Goal: Task Accomplishment & Management: Manage account settings

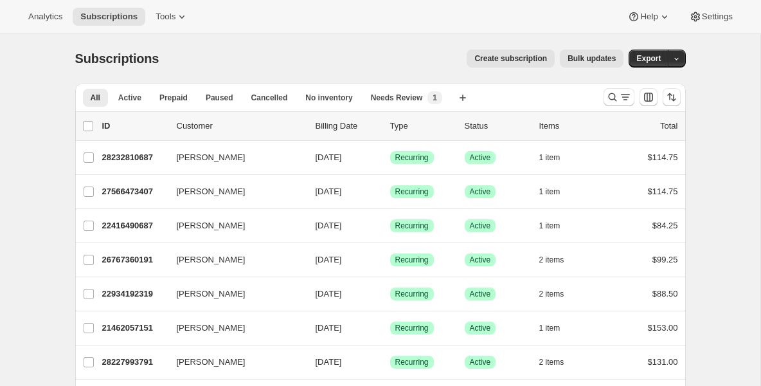
click at [270, 67] on div "Subscriptions. This page is ready Subscriptions Create subscription Bulk update…" at bounding box center [380, 58] width 610 height 49
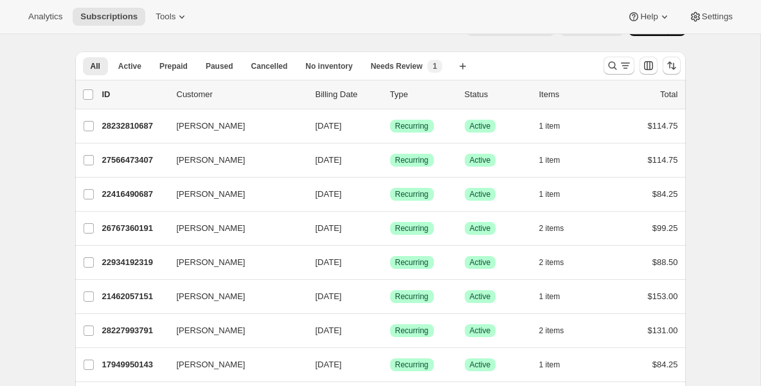
scroll to position [51, 0]
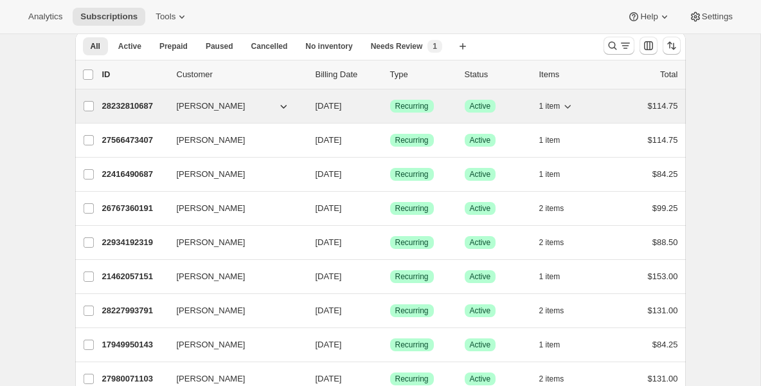
click at [150, 104] on p "28232810687" at bounding box center [134, 106] width 64 height 13
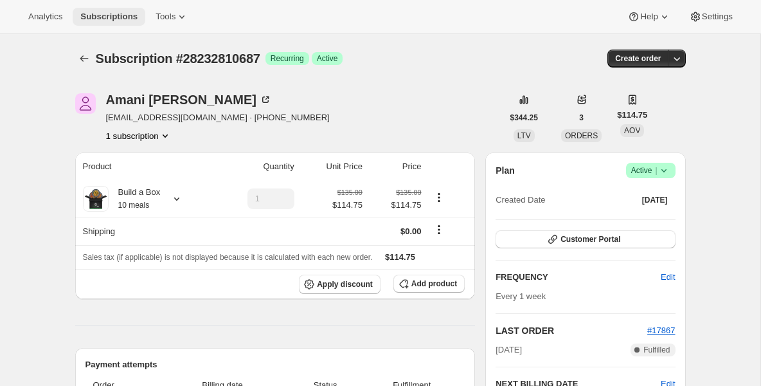
click at [99, 22] on button "Subscriptions" at bounding box center [109, 17] width 73 height 18
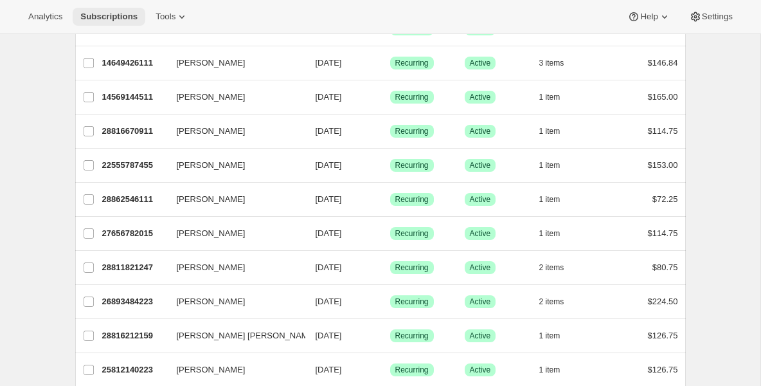
scroll to position [1080, 0]
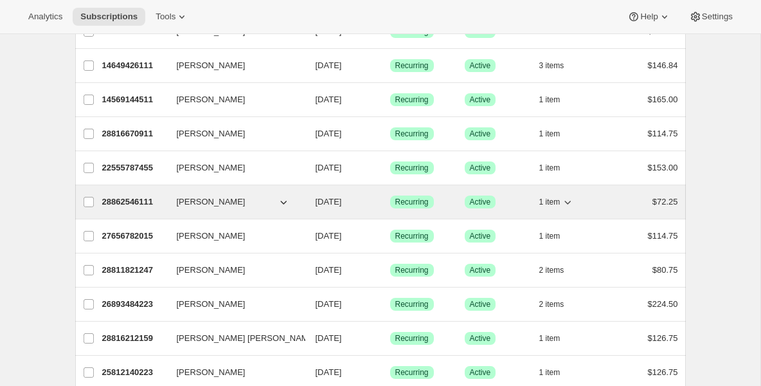
click at [142, 200] on p "28862546111" at bounding box center [134, 201] width 64 height 13
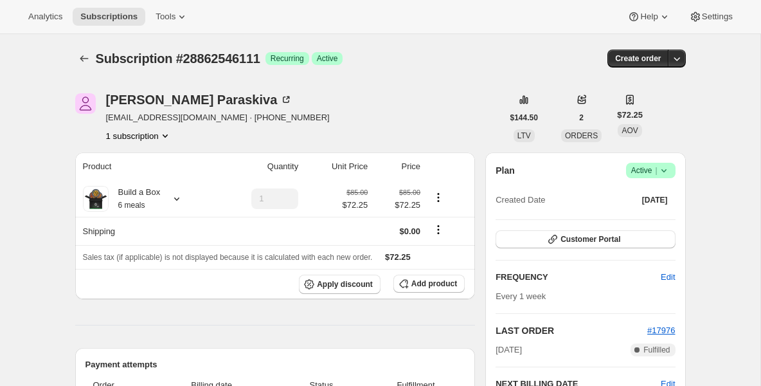
drag, startPoint x: 697, startPoint y: 194, endPoint x: 667, endPoint y: -109, distance: 304.2
click at [667, 0] on html "Analytics Subscriptions Tools Help Settings Skip to content Subscription #28862…" at bounding box center [380, 193] width 761 height 386
click at [668, 168] on icon at bounding box center [663, 170] width 13 height 13
click at [650, 195] on span "Pause subscription" at bounding box center [645, 196] width 71 height 10
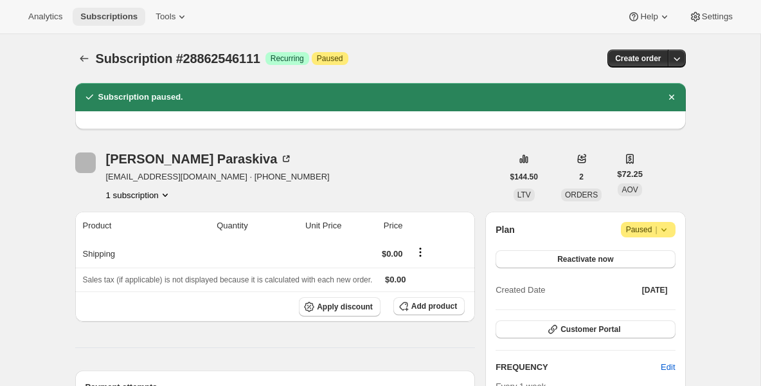
click at [125, 18] on span "Subscriptions" at bounding box center [108, 17] width 57 height 10
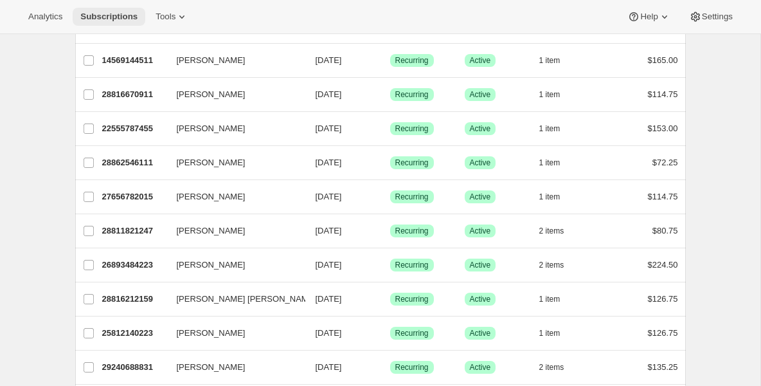
scroll to position [848, 0]
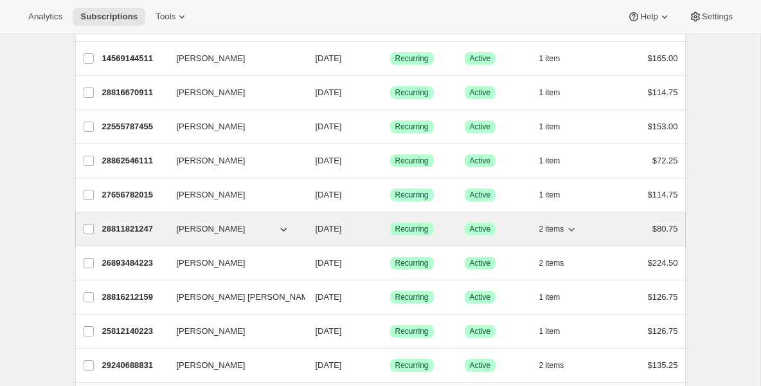
click at [163, 231] on p "28811821247" at bounding box center [134, 228] width 64 height 13
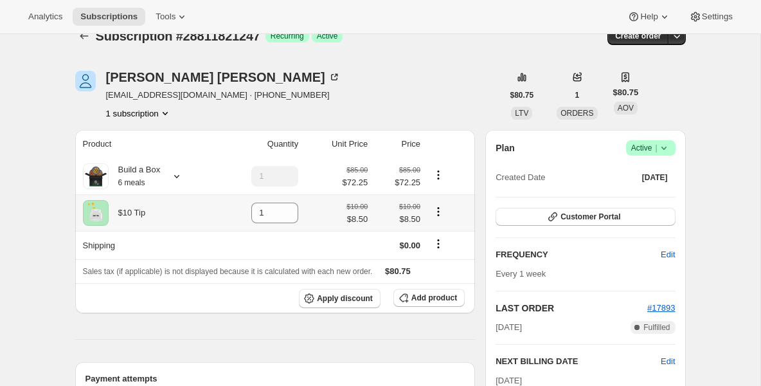
scroll to position [26, 0]
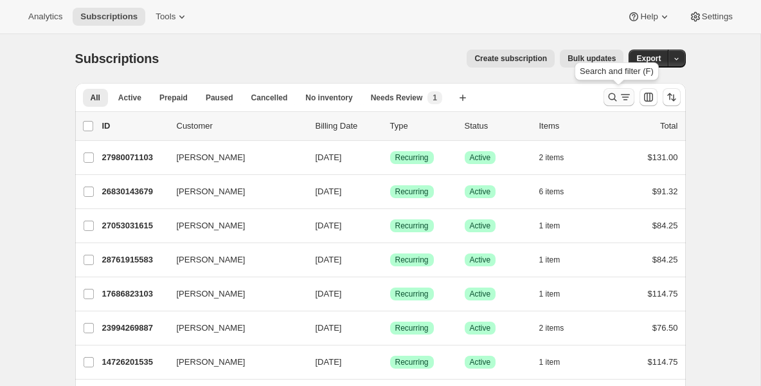
click at [612, 97] on icon "Search and filter results" at bounding box center [612, 97] width 13 height 13
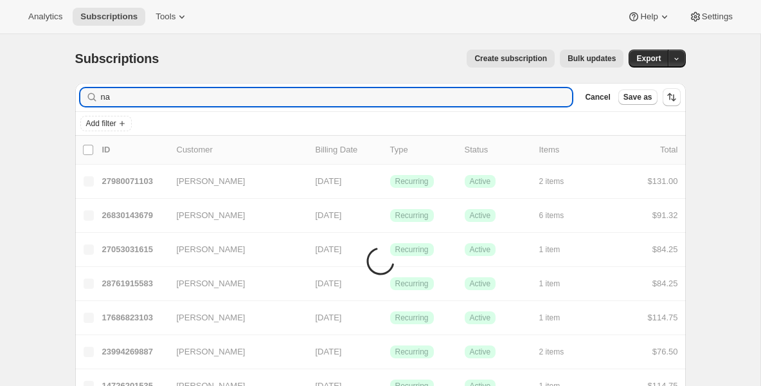
type input "nar"
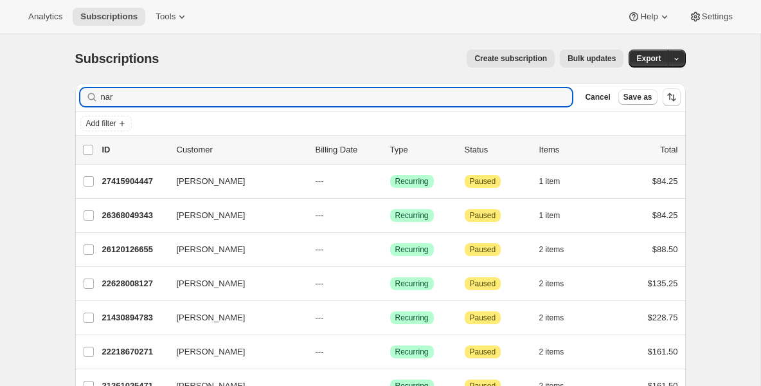
drag, startPoint x: 178, startPoint y: 96, endPoint x: -42, endPoint y: 94, distance: 220.4
click at [0, 94] on html "Analytics Subscriptions Tools Help Settings Skip to content Subscriptions. This…" at bounding box center [380, 193] width 761 height 386
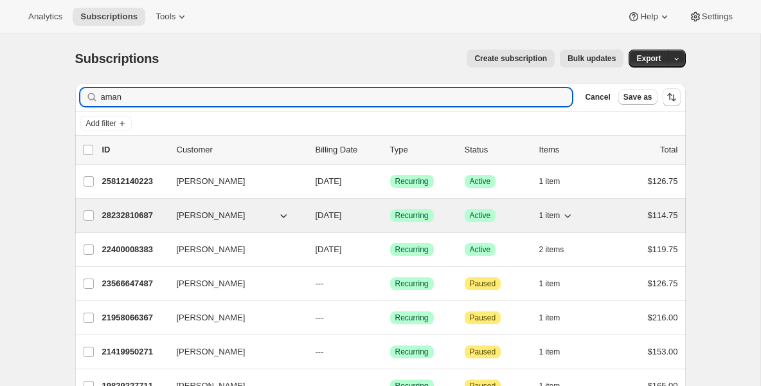
type input "aman"
click at [131, 212] on p "28232810687" at bounding box center [134, 215] width 64 height 13
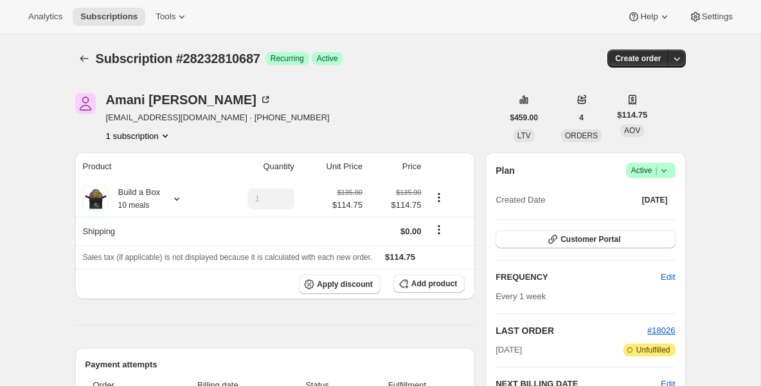
click at [662, 170] on icon at bounding box center [663, 170] width 5 height 3
click at [636, 190] on span "Pause subscription" at bounding box center [646, 196] width 73 height 13
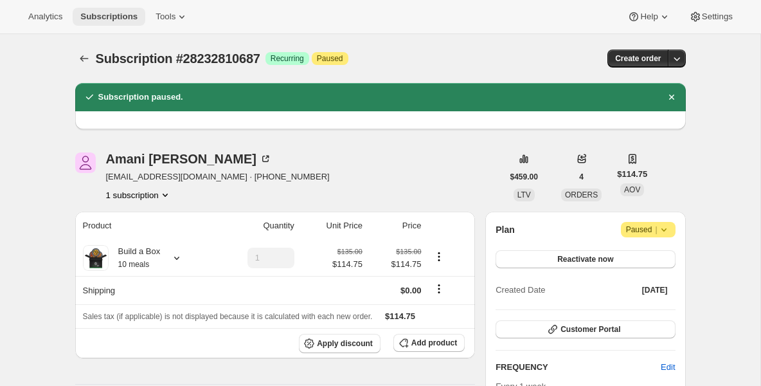
click at [117, 19] on span "Subscriptions" at bounding box center [108, 17] width 57 height 10
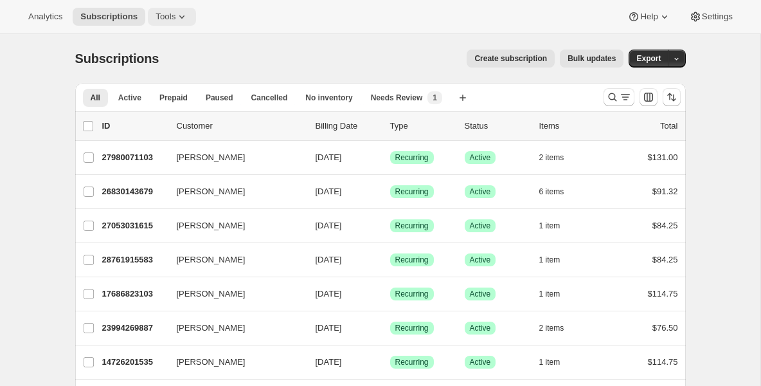
click at [162, 20] on span "Tools" at bounding box center [166, 17] width 20 height 10
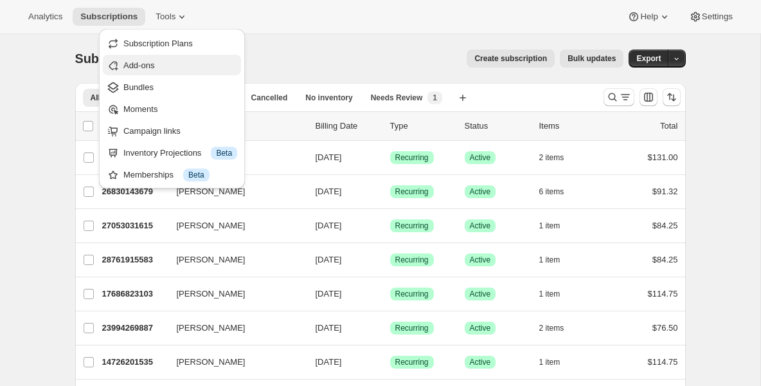
click at [138, 61] on span "Add-ons" at bounding box center [138, 65] width 31 height 10
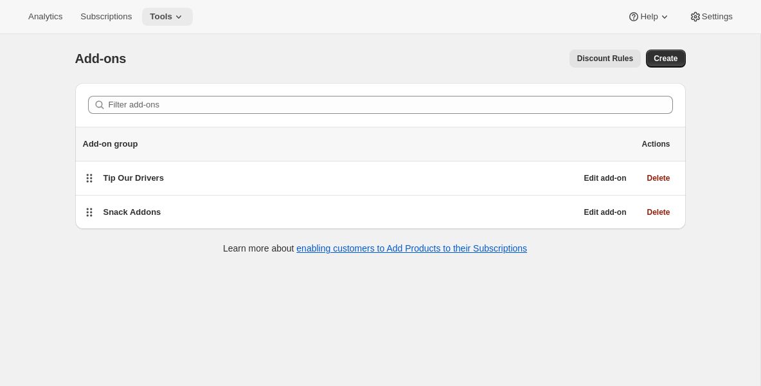
click at [171, 10] on button "Tools" at bounding box center [167, 17] width 51 height 18
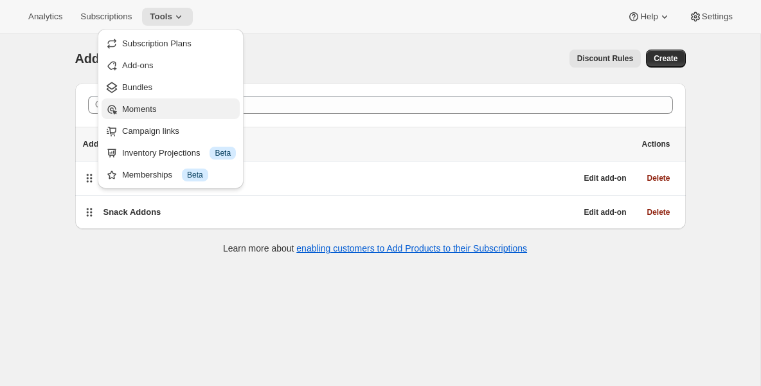
click at [140, 109] on span "Moments" at bounding box center [139, 109] width 34 height 10
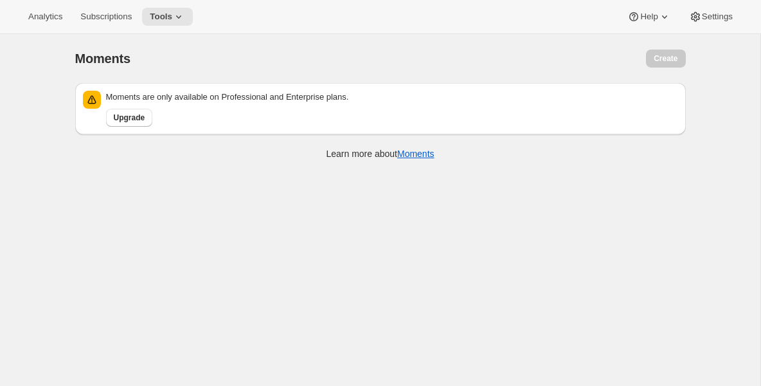
click at [186, 26] on div "Analytics Subscriptions Tools Help Settings" at bounding box center [380, 17] width 761 height 34
click at [179, 17] on icon at bounding box center [178, 16] width 13 height 13
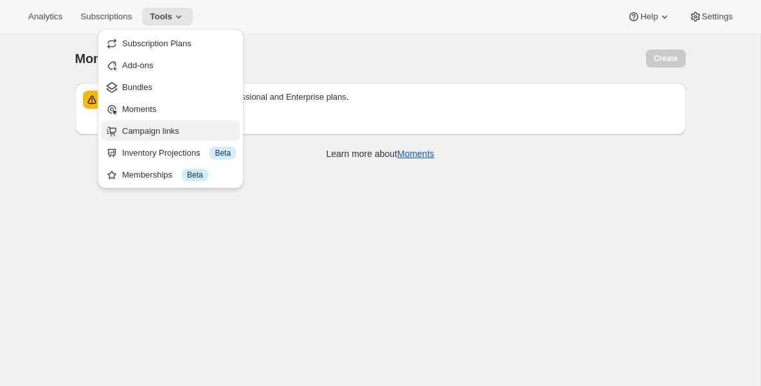
click at [157, 127] on span "Campaign links" at bounding box center [150, 131] width 57 height 10
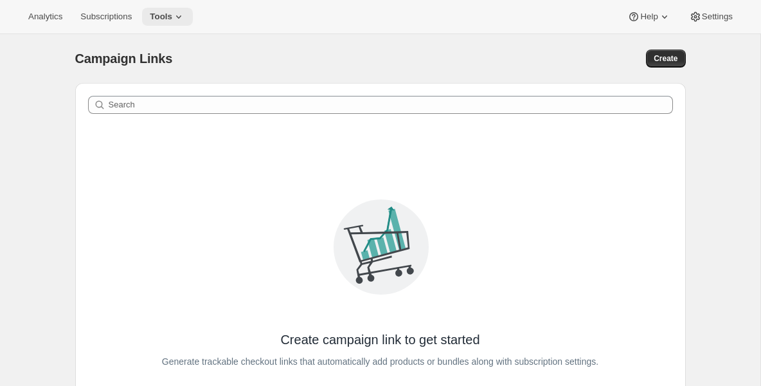
click at [171, 21] on span "Tools" at bounding box center [161, 17] width 22 height 10
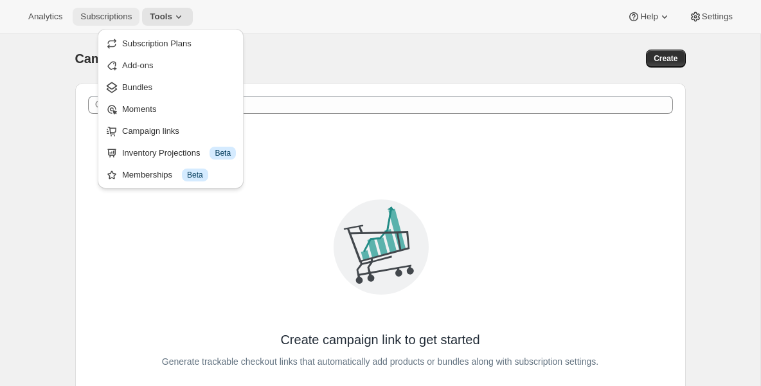
click at [129, 19] on span "Subscriptions" at bounding box center [105, 17] width 51 height 10
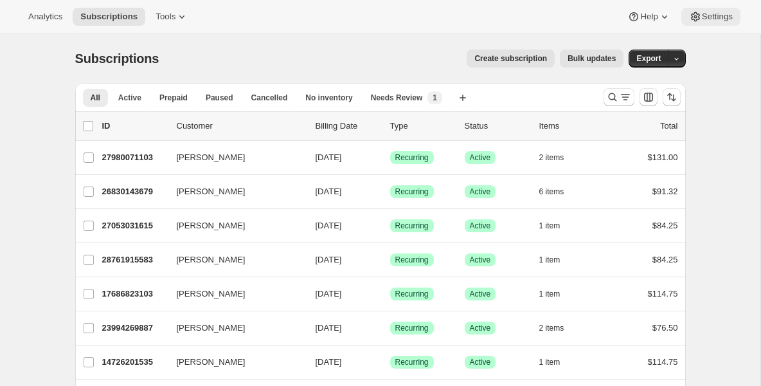
click at [702, 22] on button "Settings" at bounding box center [710, 17] width 59 height 18
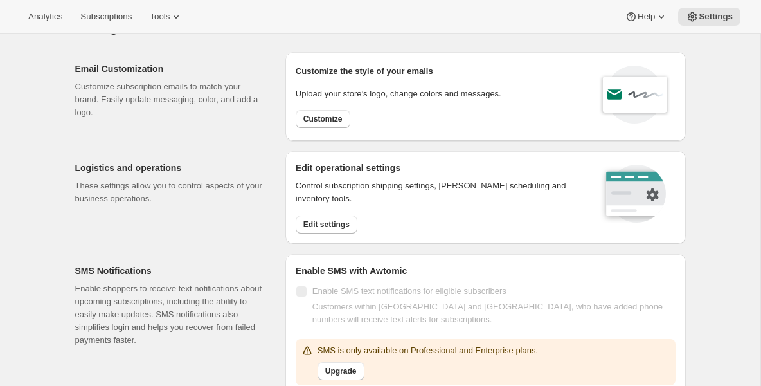
scroll to position [51, 0]
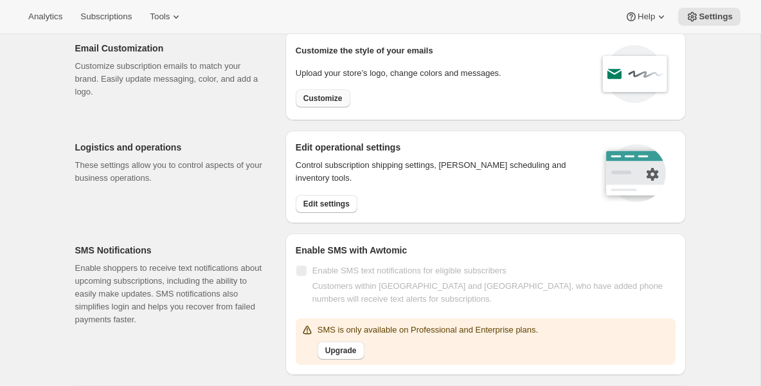
click at [329, 100] on span "Customize" at bounding box center [322, 98] width 39 height 10
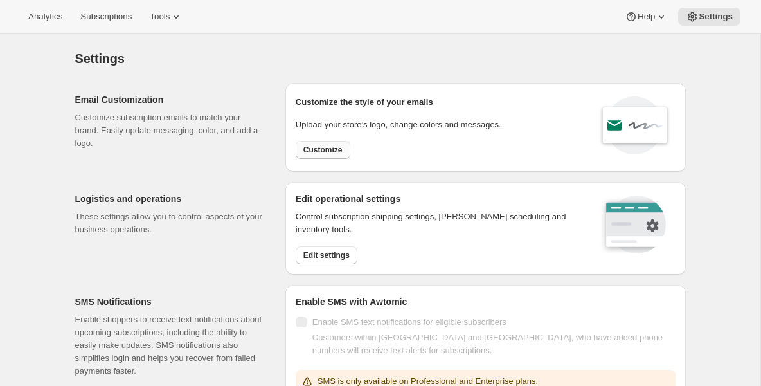
select select "subscriptionMessage"
select select "5"
select select "15"
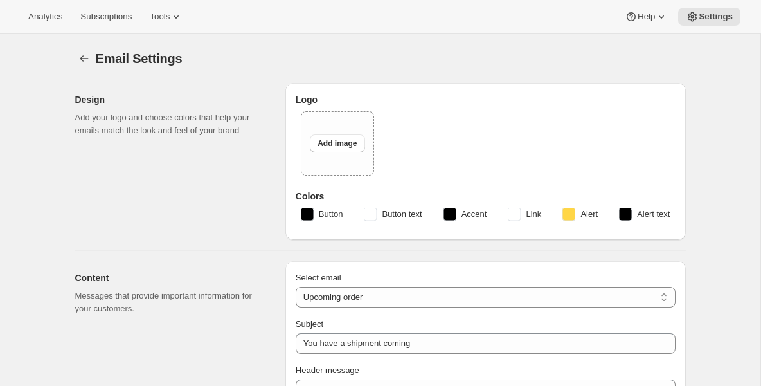
type input "SouzaFit"
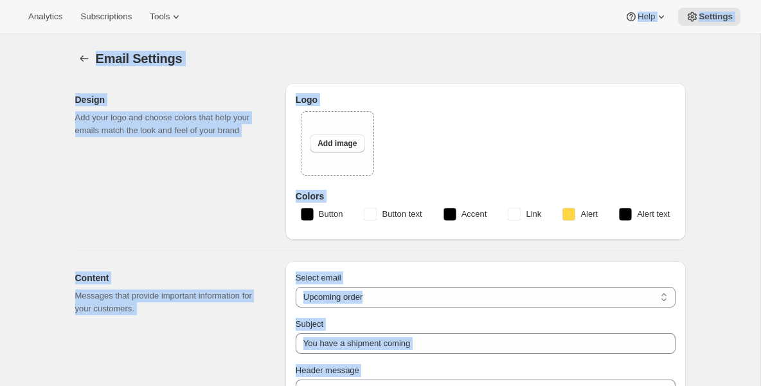
drag, startPoint x: 189, startPoint y: 197, endPoint x: 183, endPoint y: -150, distance: 346.4
click at [183, 0] on html "Analytics Subscriptions Tools Help Settings Skip to content Email Settings. Thi…" at bounding box center [380, 193] width 761 height 386
